Goal: Book appointment/travel/reservation

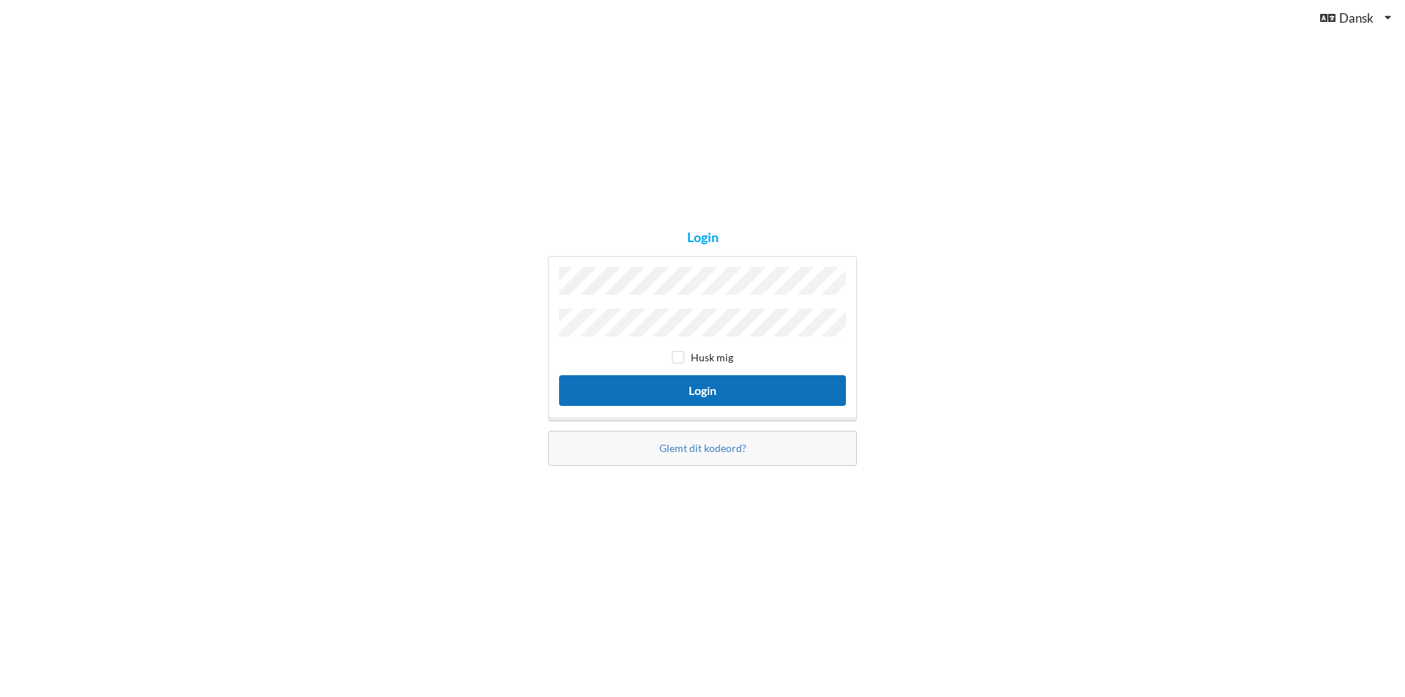
click at [697, 391] on button "Login" at bounding box center [702, 390] width 287 height 30
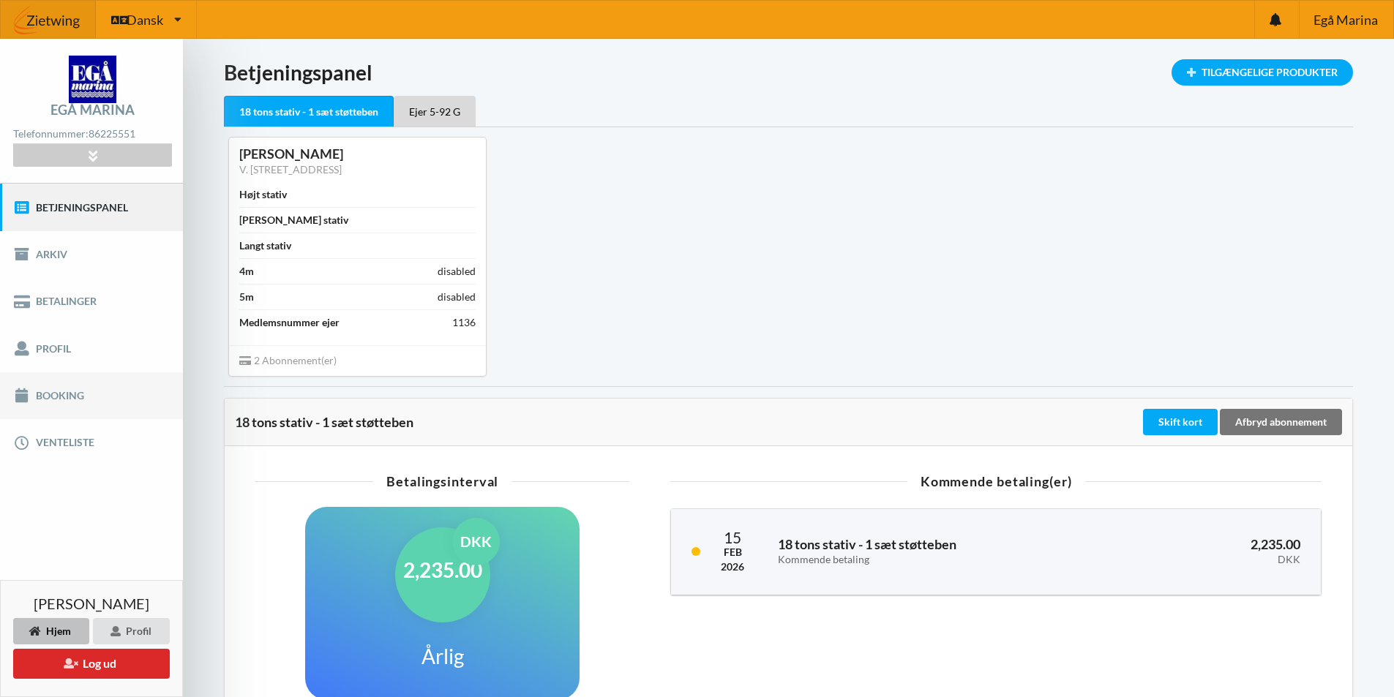
click at [86, 390] on link "Booking" at bounding box center [91, 395] width 183 height 47
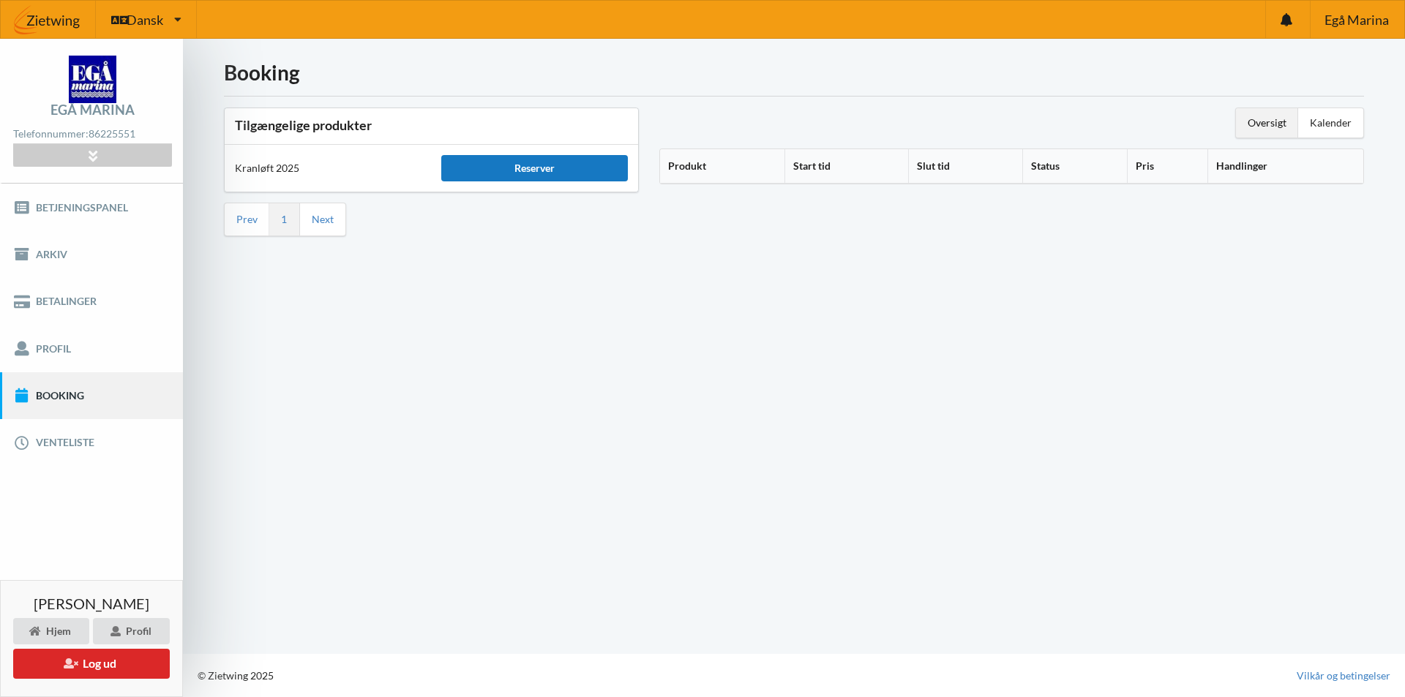
click at [521, 172] on div "Reserver" at bounding box center [534, 168] width 186 height 26
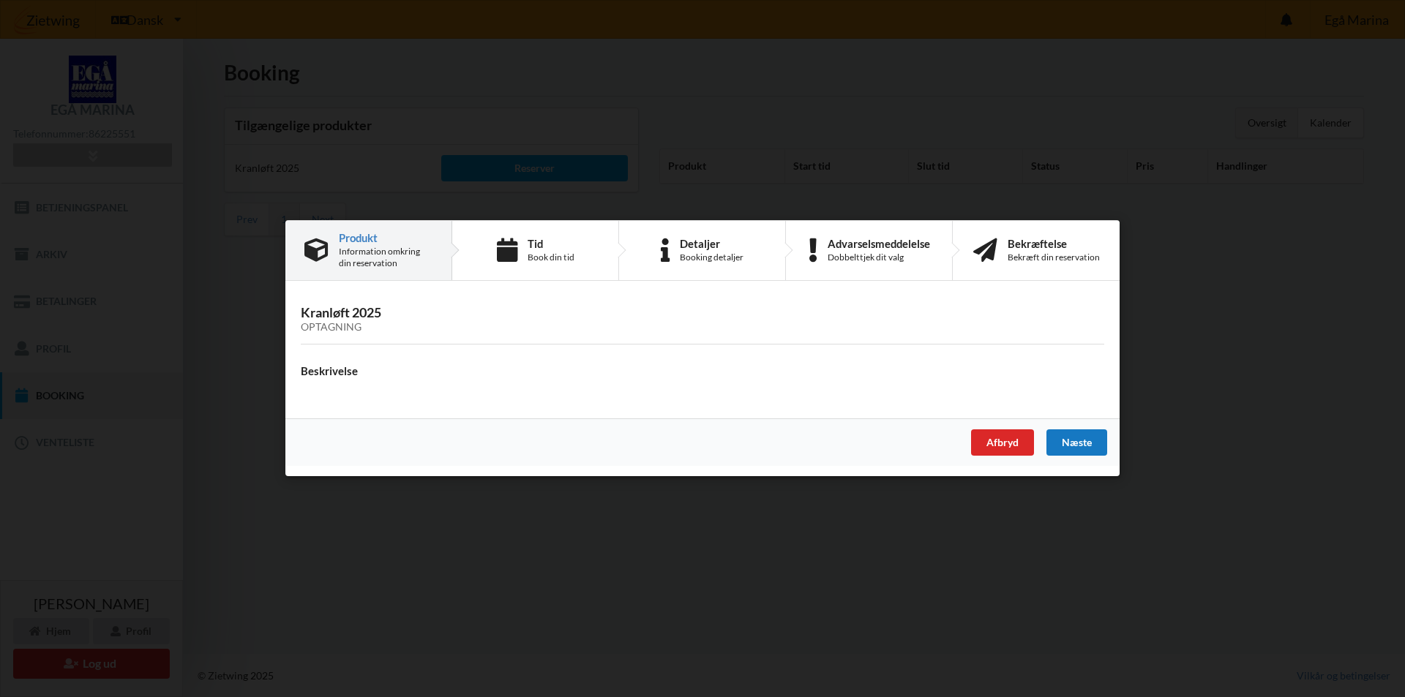
click at [1088, 444] on div "Næste" at bounding box center [1076, 443] width 61 height 26
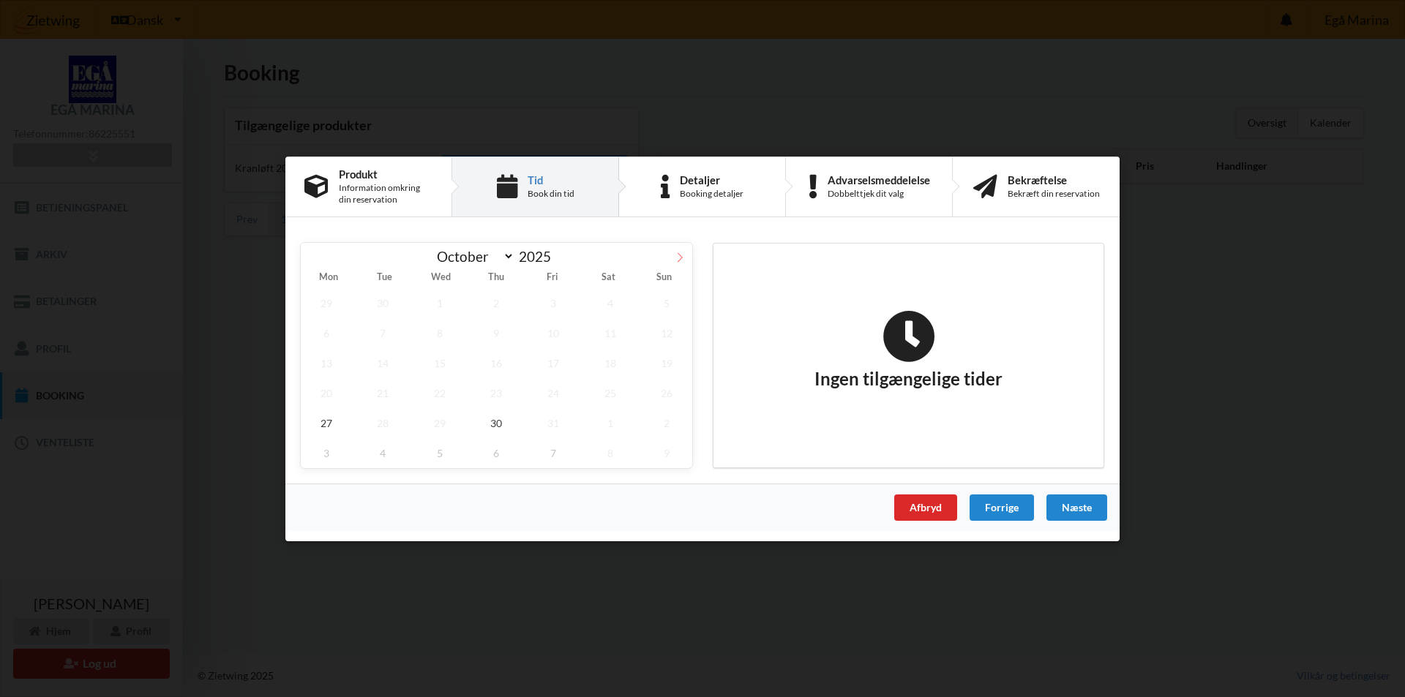
click at [682, 257] on icon at bounding box center [679, 257] width 5 height 10
click at [309, 254] on icon at bounding box center [313, 257] width 10 height 10
click at [678, 258] on icon at bounding box center [679, 257] width 10 height 10
click at [313, 255] on icon at bounding box center [312, 257] width 5 height 10
select select "9"
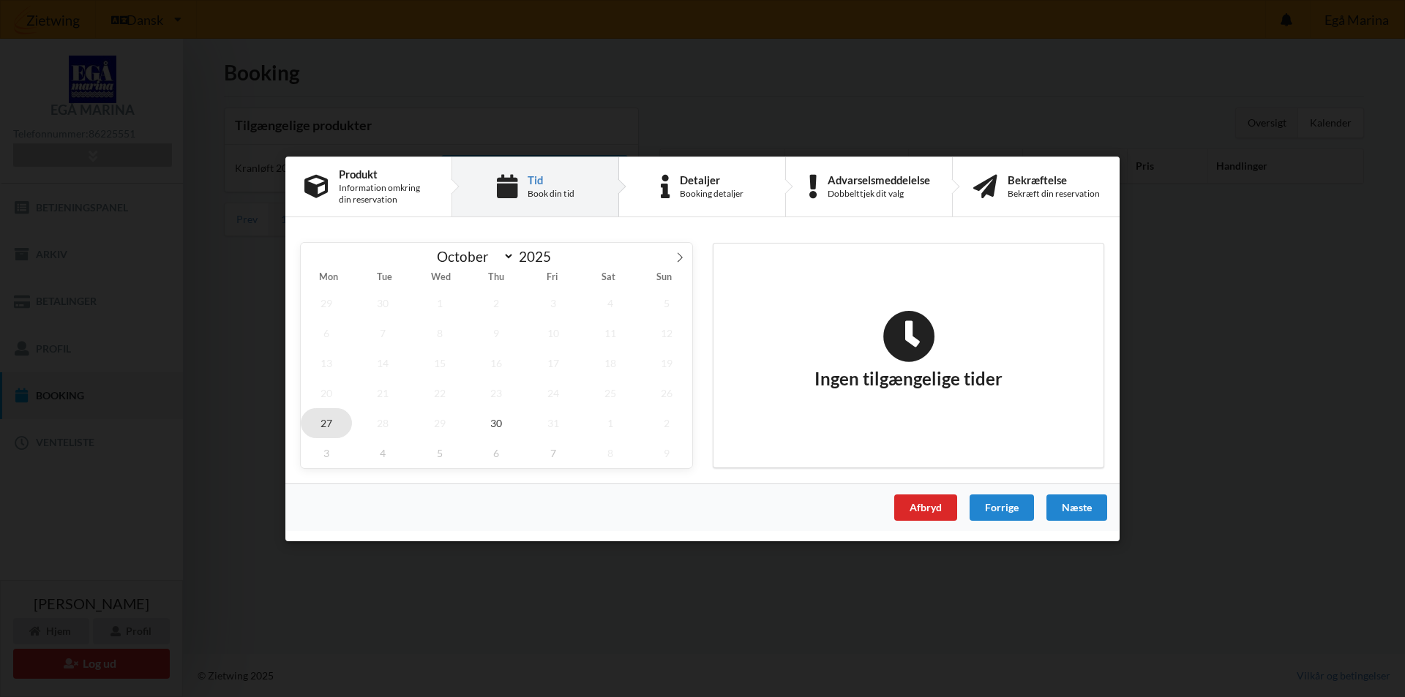
click at [329, 422] on span "27" at bounding box center [326, 422] width 51 height 30
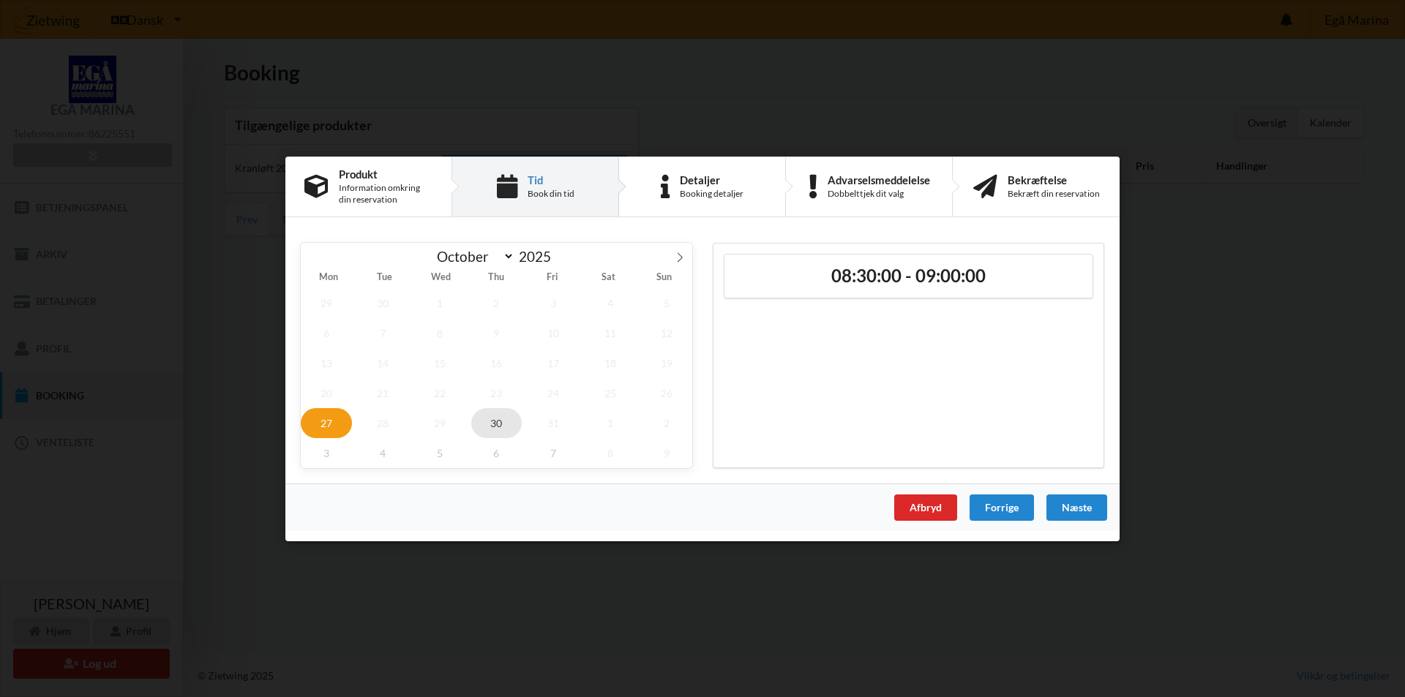
click at [497, 426] on span "30" at bounding box center [496, 422] width 51 height 30
click at [328, 424] on span "27" at bounding box center [326, 422] width 51 height 30
click at [494, 423] on span "30" at bounding box center [496, 422] width 51 height 30
